Goal: Transaction & Acquisition: Purchase product/service

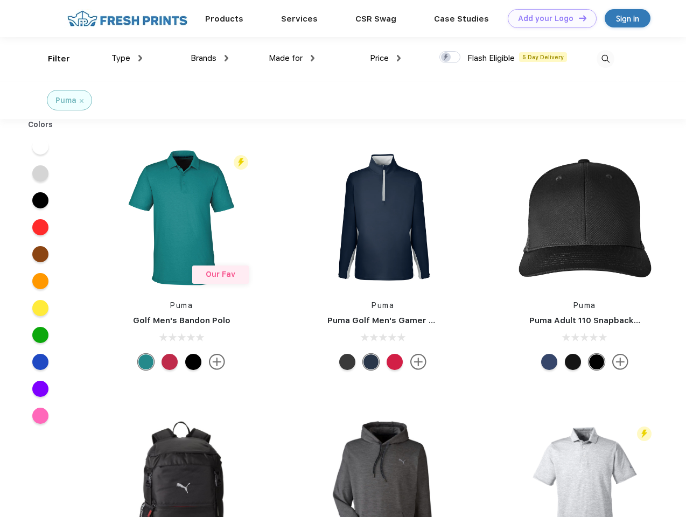
scroll to position [1, 0]
click at [548, 18] on link "Add your Logo Design Tool" at bounding box center [552, 18] width 89 height 19
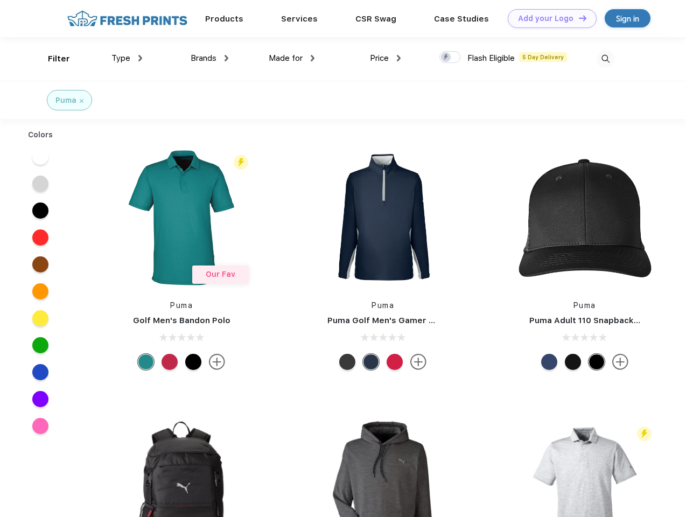
click at [0, 0] on div "Design Tool" at bounding box center [0, 0] width 0 height 0
click at [578, 18] on link "Add your Logo Design Tool" at bounding box center [552, 18] width 89 height 19
click at [52, 59] on div "Filter" at bounding box center [59, 59] width 22 height 12
click at [127, 58] on span "Type" at bounding box center [120, 58] width 19 height 10
click at [209, 58] on span "Brands" at bounding box center [204, 58] width 26 height 10
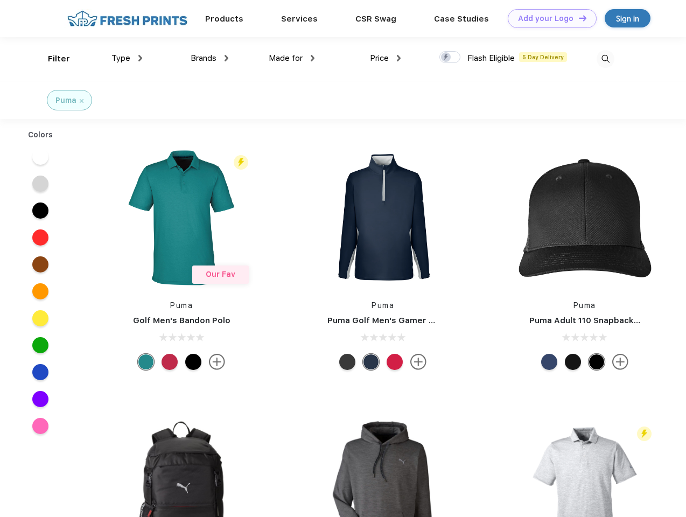
click at [292, 58] on span "Made for" at bounding box center [286, 58] width 34 height 10
click at [386, 58] on span "Price" at bounding box center [379, 58] width 19 height 10
click at [450, 58] on div at bounding box center [449, 57] width 21 height 12
click at [446, 58] on input "checkbox" at bounding box center [442, 54] width 7 height 7
click at [605, 59] on img at bounding box center [606, 59] width 18 height 18
